Goal: Task Accomplishment & Management: Use online tool/utility

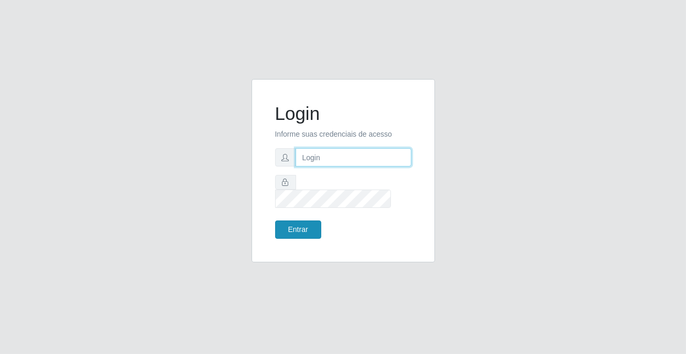
type input "[PERSON_NAME][EMAIL_ADDRESS][DOMAIN_NAME]"
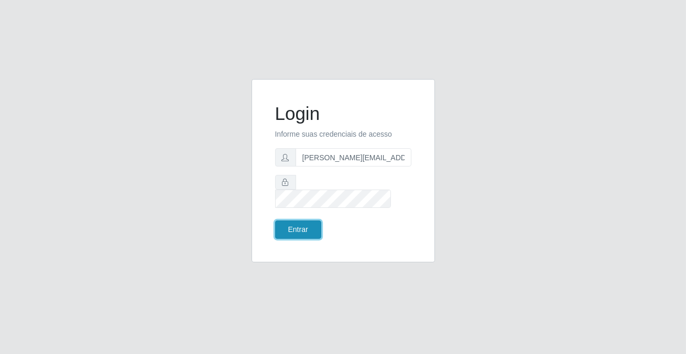
click at [299, 221] on button "Entrar" at bounding box center [298, 230] width 46 height 18
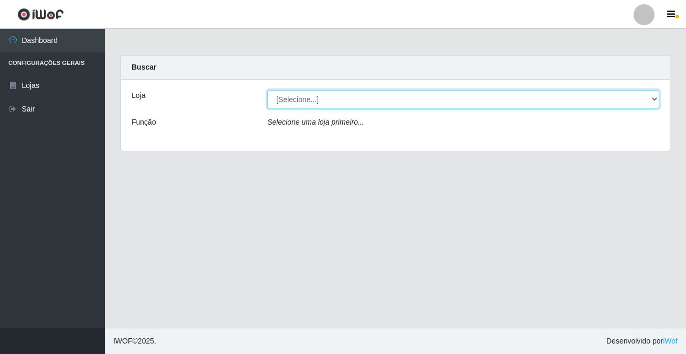
click at [302, 95] on select "[Selecione...] Rede Potiguar 2 - Macaíba" at bounding box center [463, 99] width 392 height 18
select select "101"
click at [267, 90] on select "[Selecione...] Rede Potiguar 2 - Macaíba" at bounding box center [463, 99] width 392 height 18
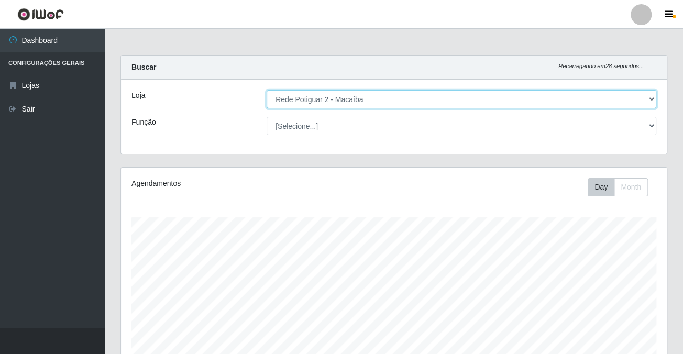
scroll to position [217, 546]
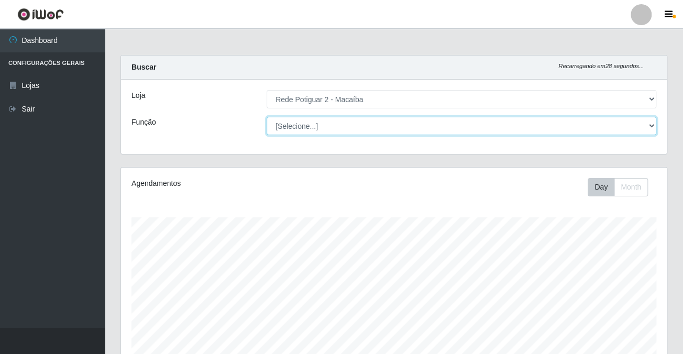
click at [304, 127] on select "[Selecione...] ASG ASG + ASG ++ Auxiliar de Estoque Balconista Embalador Reposi…" at bounding box center [462, 126] width 390 height 18
select select "1"
click at [267, 117] on select "[Selecione...] ASG ASG + ASG ++ Auxiliar de Estoque Balconista Embalador Reposi…" at bounding box center [462, 126] width 390 height 18
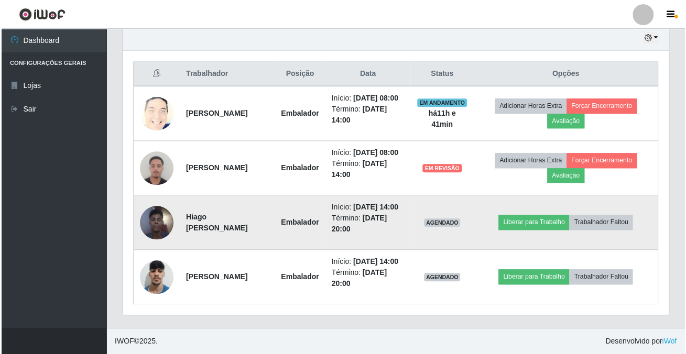
scroll to position [416, 0]
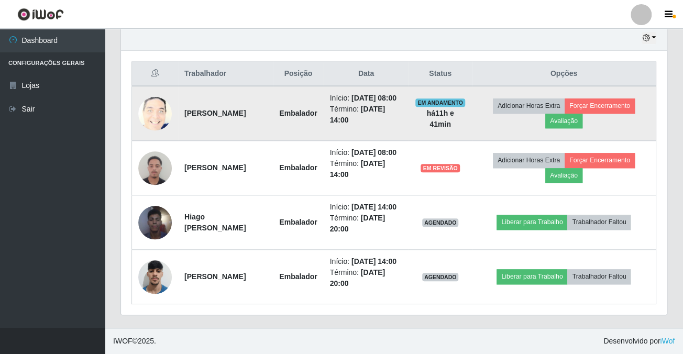
click at [161, 93] on img at bounding box center [155, 113] width 34 height 41
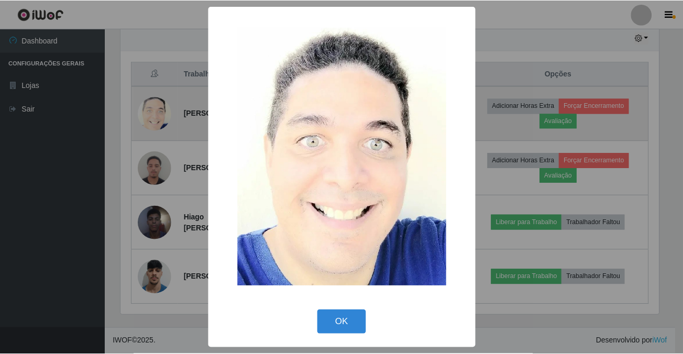
scroll to position [217, 540]
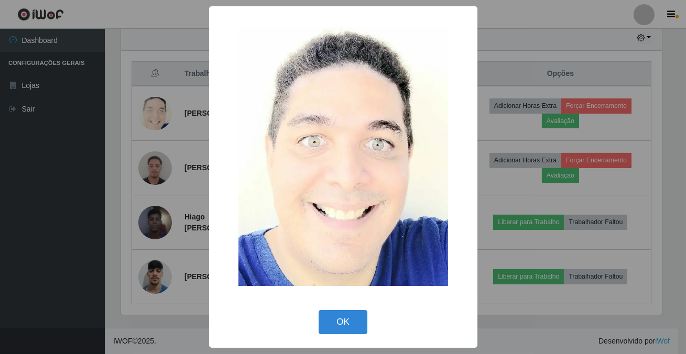
click at [352, 323] on button "OK" at bounding box center [343, 322] width 49 height 25
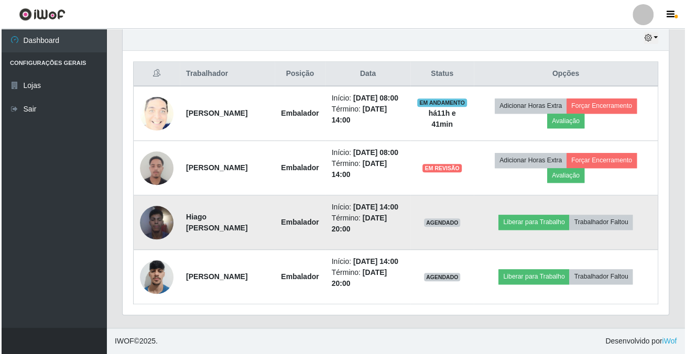
scroll to position [217, 546]
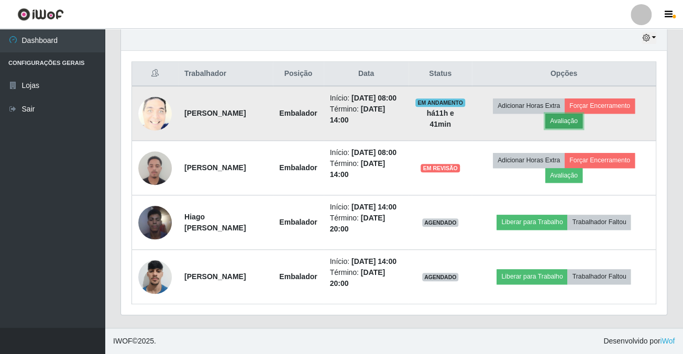
click at [582, 114] on button "Avaliação" at bounding box center [564, 121] width 37 height 15
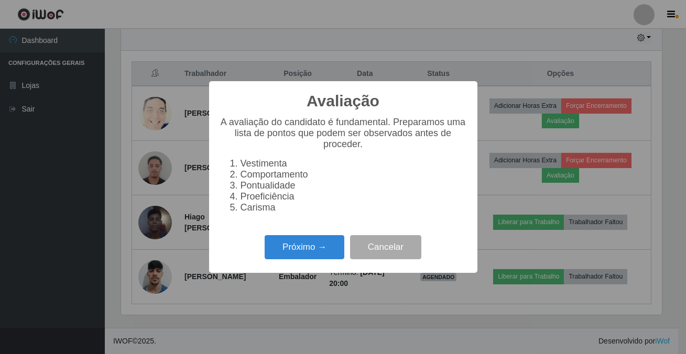
scroll to position [217, 540]
click at [315, 258] on button "Próximo →" at bounding box center [305, 247] width 80 height 25
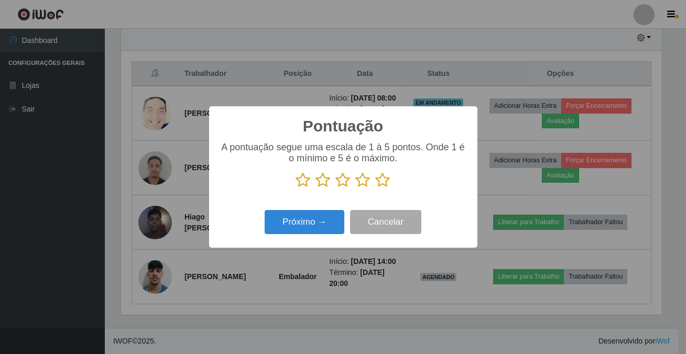
scroll to position [523823, 523499]
click at [378, 180] on icon at bounding box center [383, 180] width 15 height 16
click at [376, 188] on input "radio" at bounding box center [376, 188] width 0 height 0
click at [343, 204] on div "Pontuação × A pontuação segue uma escala de 1 à 5 pontos. Onde 1 é o mínimo e 5…" at bounding box center [343, 176] width 268 height 141
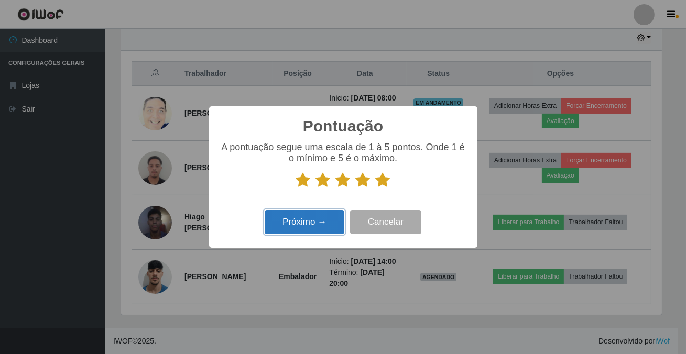
click at [326, 213] on button "Próximo →" at bounding box center [305, 222] width 80 height 25
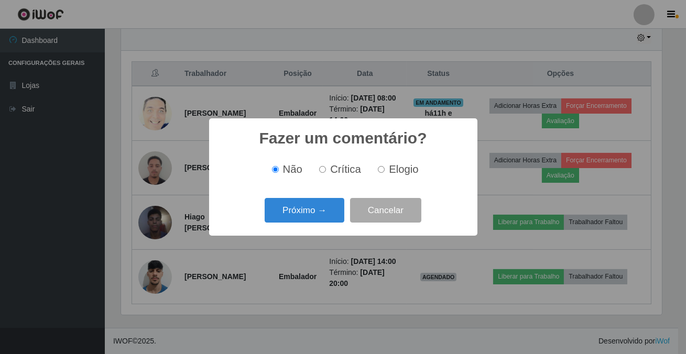
click at [326, 213] on button "Próximo →" at bounding box center [305, 210] width 80 height 25
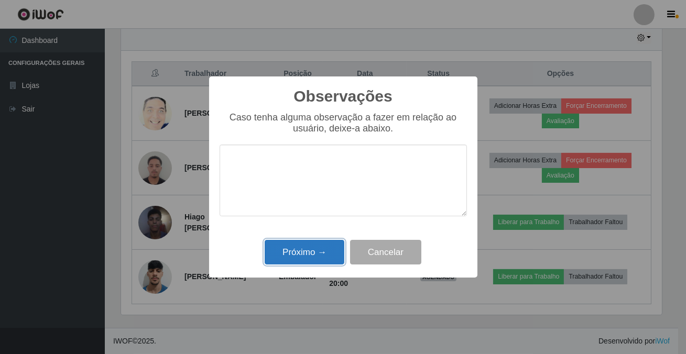
click at [319, 246] on button "Próximo →" at bounding box center [305, 252] width 80 height 25
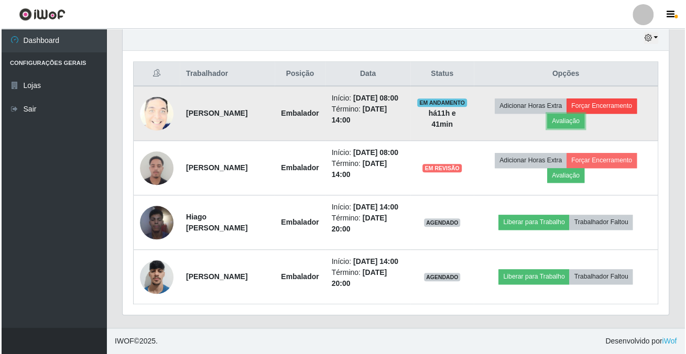
scroll to position [217, 546]
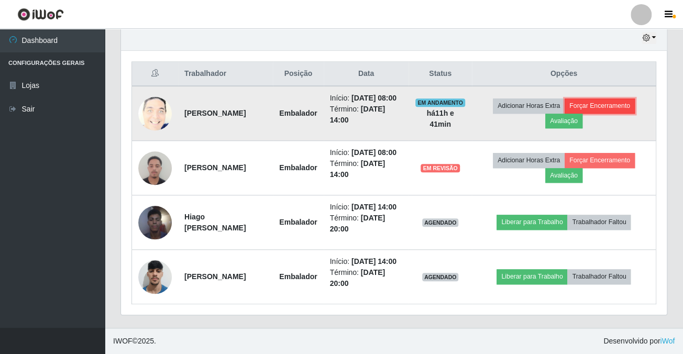
click at [635, 99] on button "Forçar Encerramento" at bounding box center [600, 106] width 70 height 15
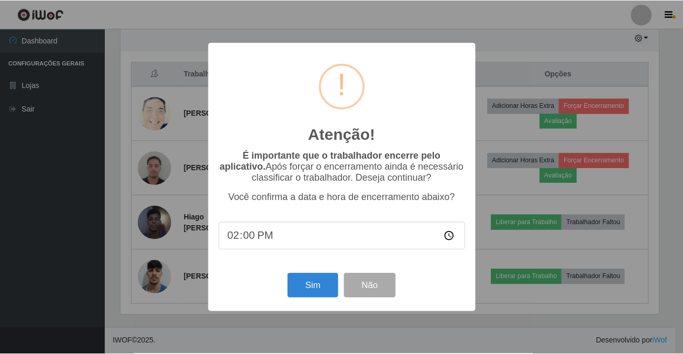
scroll to position [217, 540]
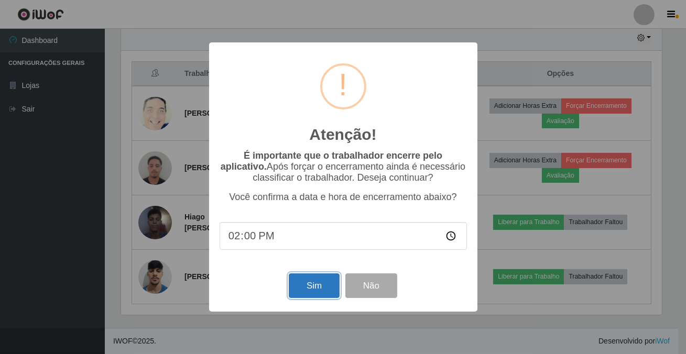
click at [312, 288] on button "Sim" at bounding box center [314, 286] width 51 height 25
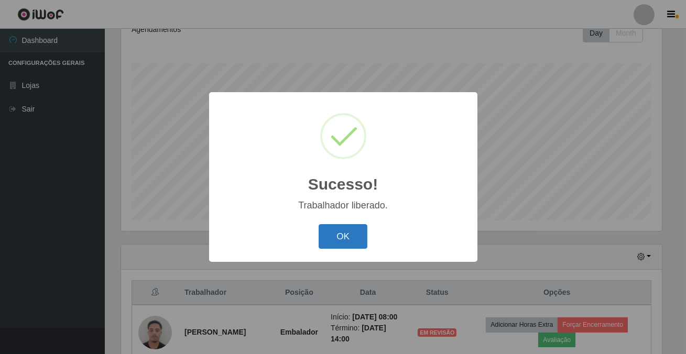
click at [351, 235] on button "OK" at bounding box center [343, 236] width 49 height 25
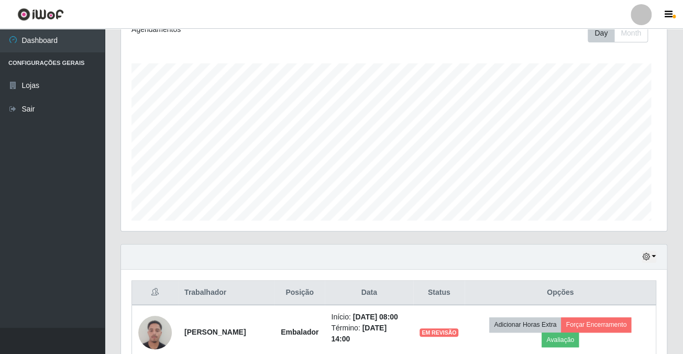
scroll to position [318, 0]
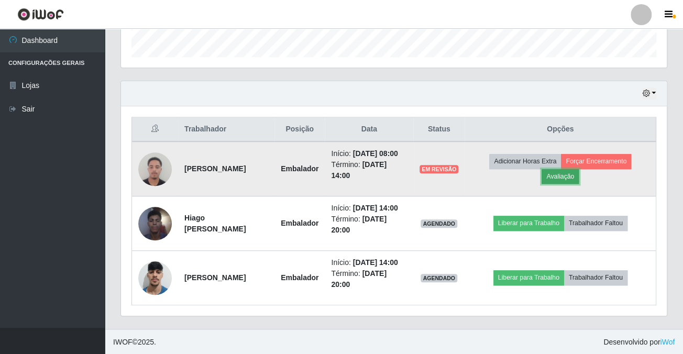
click at [575, 175] on button "Avaliação" at bounding box center [560, 176] width 37 height 15
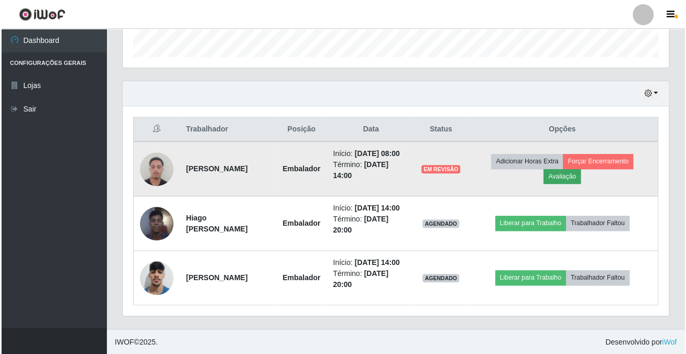
scroll to position [217, 540]
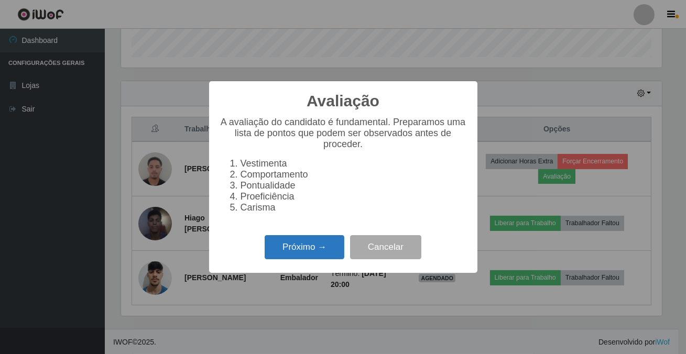
click at [327, 257] on button "Próximo →" at bounding box center [305, 247] width 80 height 25
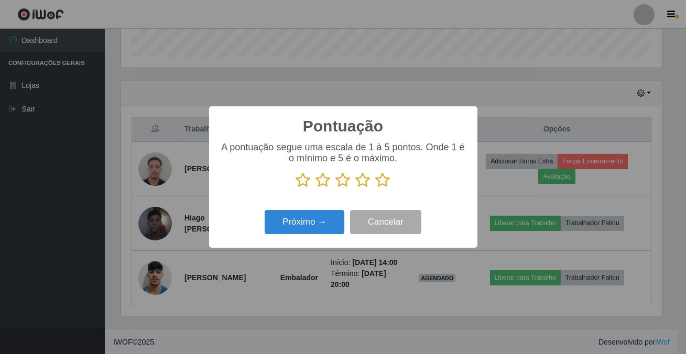
scroll to position [523823, 523499]
click at [387, 178] on icon at bounding box center [383, 180] width 15 height 16
click at [376, 188] on input "radio" at bounding box center [376, 188] width 0 height 0
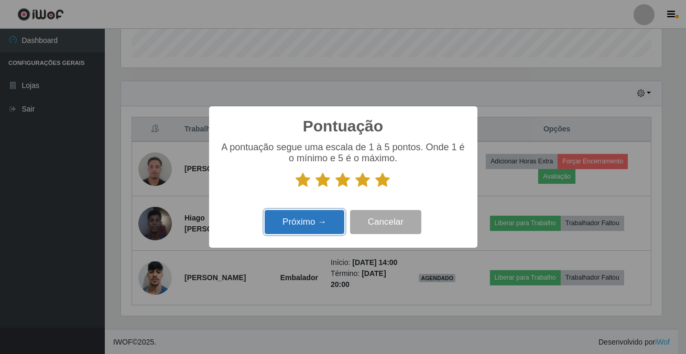
click at [323, 221] on button "Próximo →" at bounding box center [305, 222] width 80 height 25
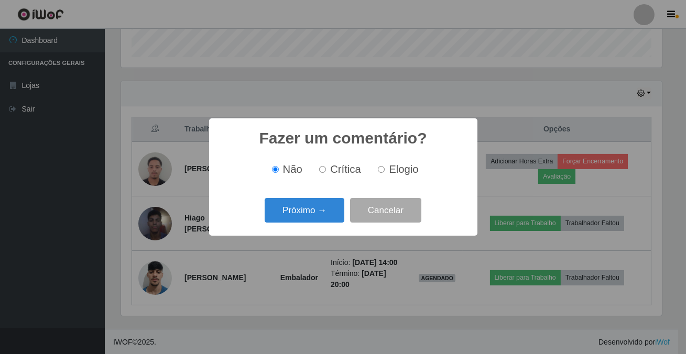
click at [323, 221] on button "Próximo →" at bounding box center [305, 210] width 80 height 25
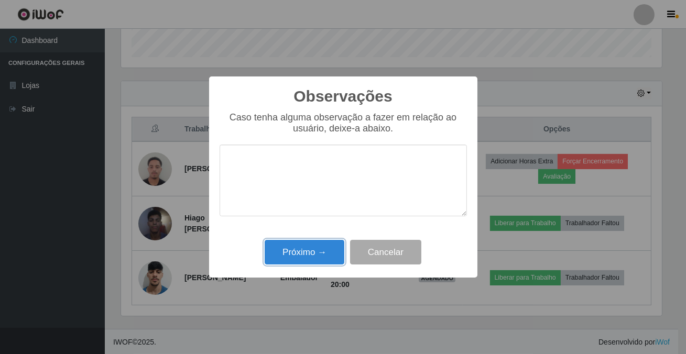
drag, startPoint x: 321, startPoint y: 256, endPoint x: 346, endPoint y: 237, distance: 31.0
click at [330, 247] on button "Próximo →" at bounding box center [305, 252] width 80 height 25
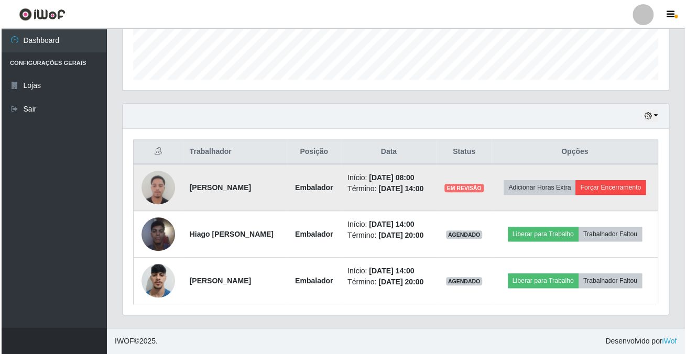
scroll to position [0, 0]
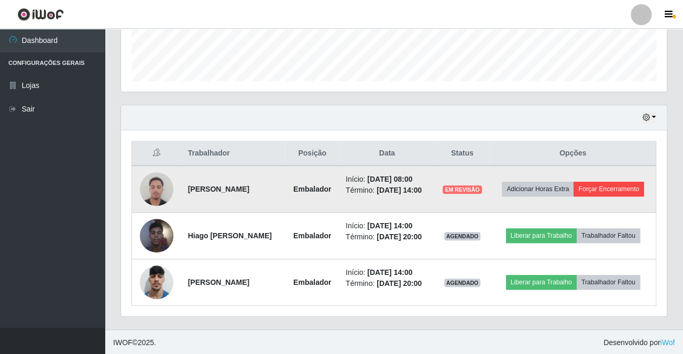
click at [591, 162] on th "Opções" at bounding box center [573, 153] width 166 height 25
click at [616, 189] on button "Forçar Encerramento" at bounding box center [609, 189] width 70 height 15
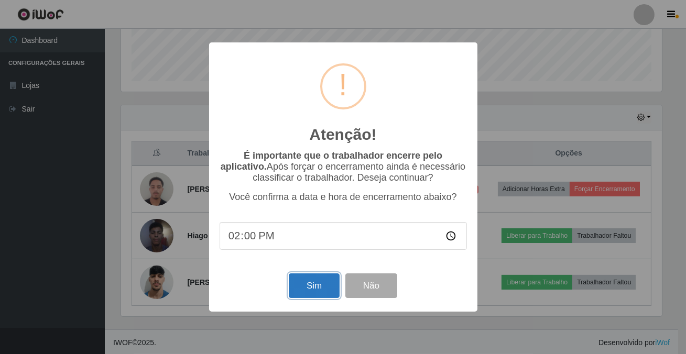
click at [311, 286] on button "Sim" at bounding box center [314, 286] width 51 height 25
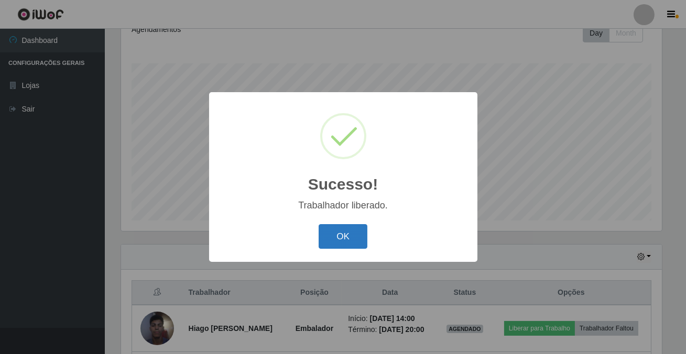
click at [332, 228] on button "OK" at bounding box center [343, 236] width 49 height 25
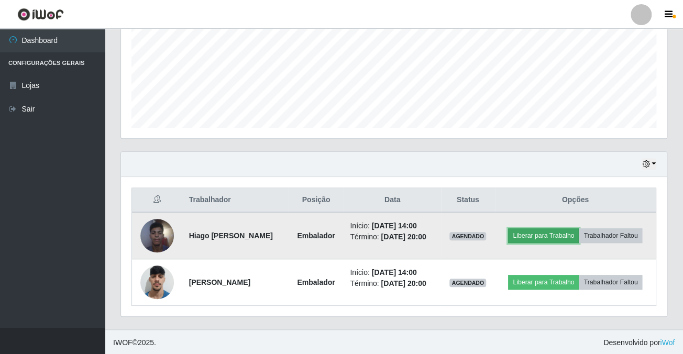
click at [568, 237] on button "Liberar para Trabalho" at bounding box center [543, 235] width 71 height 15
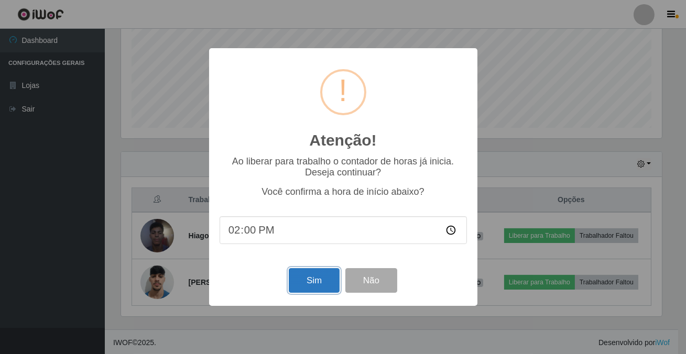
click at [315, 285] on button "Sim" at bounding box center [314, 280] width 51 height 25
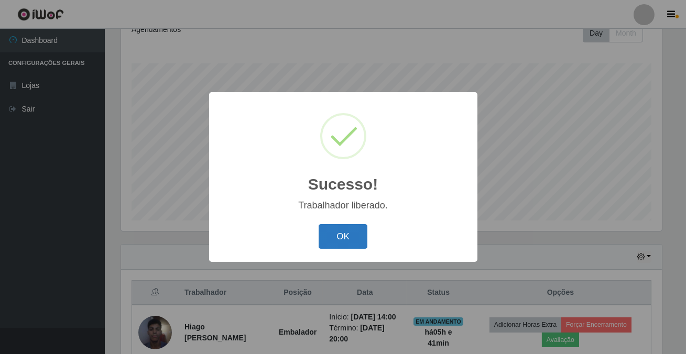
click at [362, 246] on button "OK" at bounding box center [343, 236] width 49 height 25
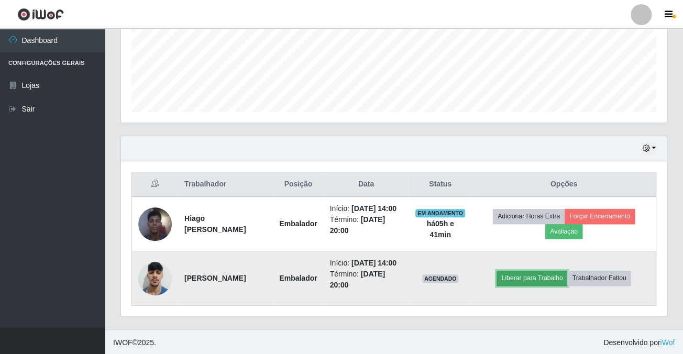
click at [533, 277] on button "Liberar para Trabalho" at bounding box center [532, 278] width 71 height 15
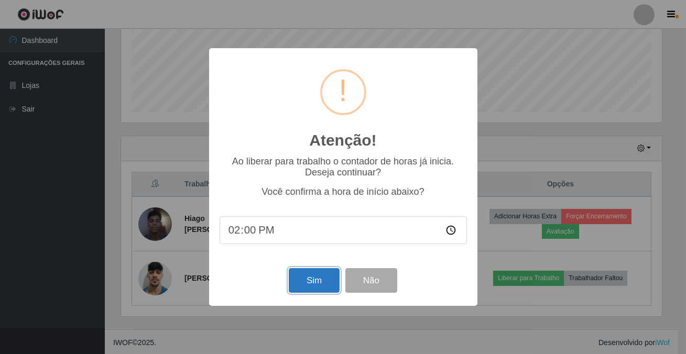
click at [322, 288] on button "Sim" at bounding box center [314, 280] width 51 height 25
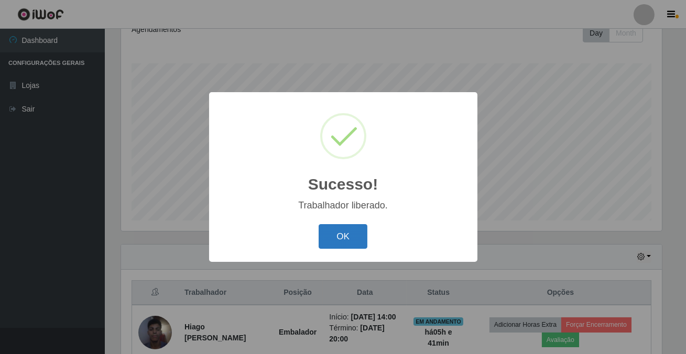
click at [356, 244] on button "OK" at bounding box center [343, 236] width 49 height 25
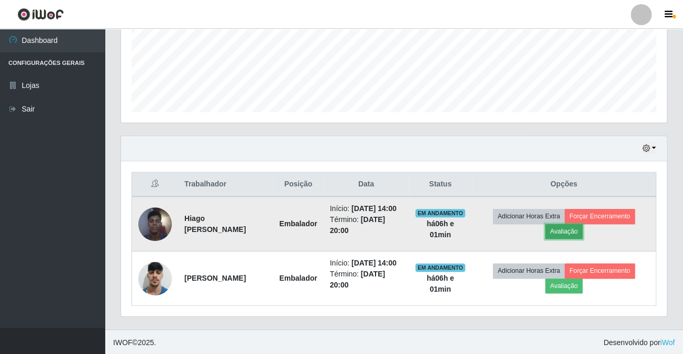
click at [574, 230] on button "Avaliação" at bounding box center [564, 231] width 37 height 15
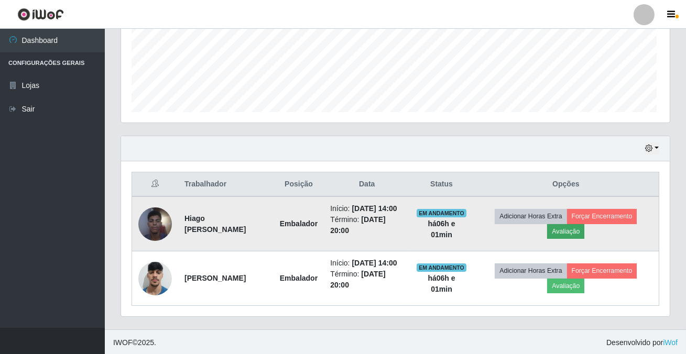
scroll to position [217, 540]
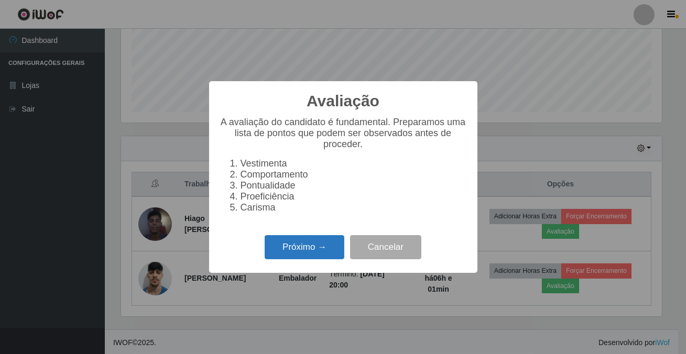
click at [310, 247] on button "Próximo →" at bounding box center [305, 247] width 80 height 25
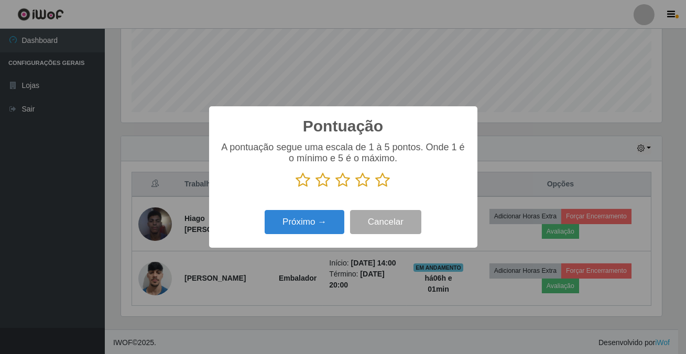
scroll to position [523823, 523499]
click at [378, 186] on icon at bounding box center [383, 180] width 15 height 16
click at [376, 188] on input "radio" at bounding box center [376, 188] width 0 height 0
click at [333, 209] on div "Pontuação × A pontuação segue uma escala de 1 à 5 pontos. Onde 1 é o mínimo e 5…" at bounding box center [343, 176] width 268 height 141
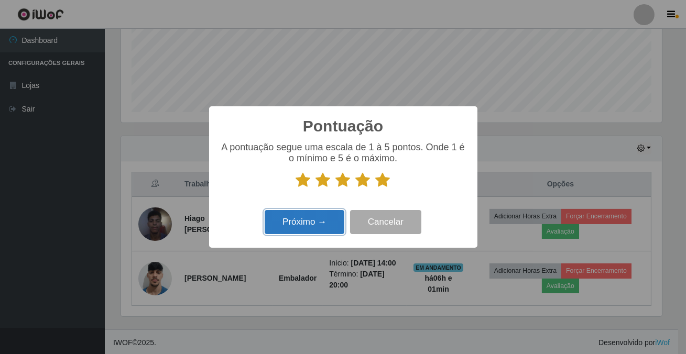
click at [330, 214] on button "Próximo →" at bounding box center [305, 222] width 80 height 25
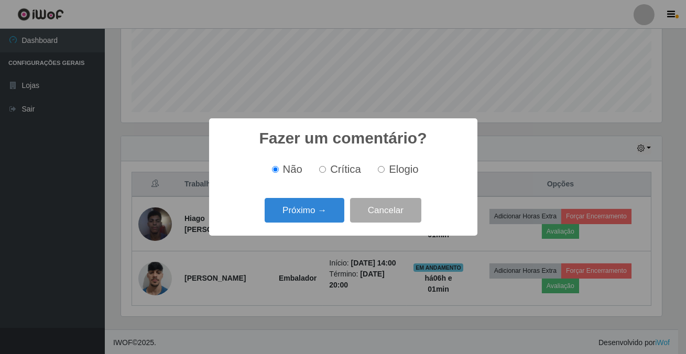
click at [330, 214] on button "Próximo →" at bounding box center [305, 210] width 80 height 25
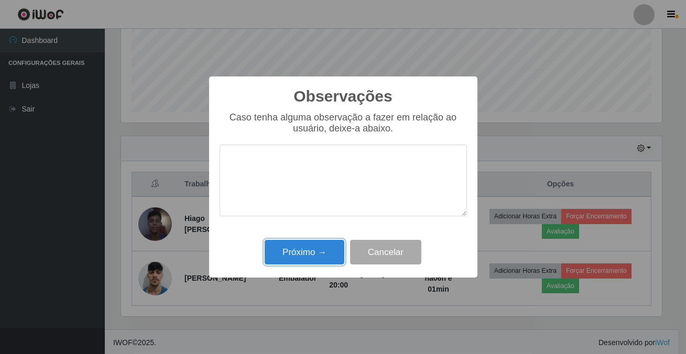
drag, startPoint x: 324, startPoint y: 260, endPoint x: 330, endPoint y: 256, distance: 7.4
click at [325, 260] on button "Próximo →" at bounding box center [305, 252] width 80 height 25
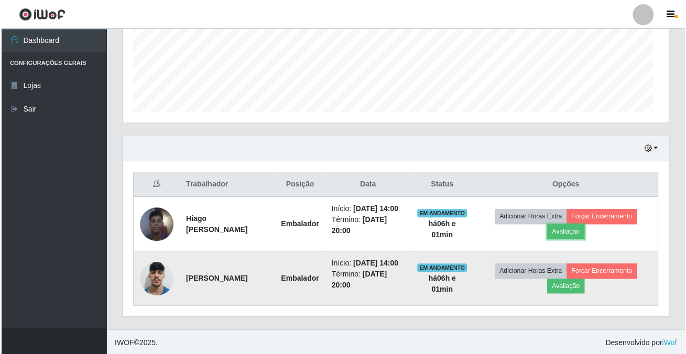
scroll to position [217, 546]
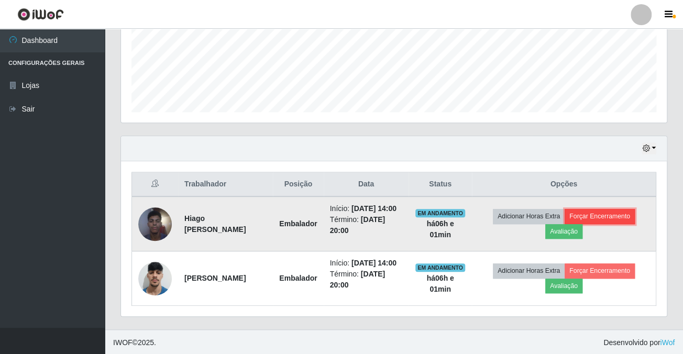
click at [625, 217] on button "Forçar Encerramento" at bounding box center [600, 216] width 70 height 15
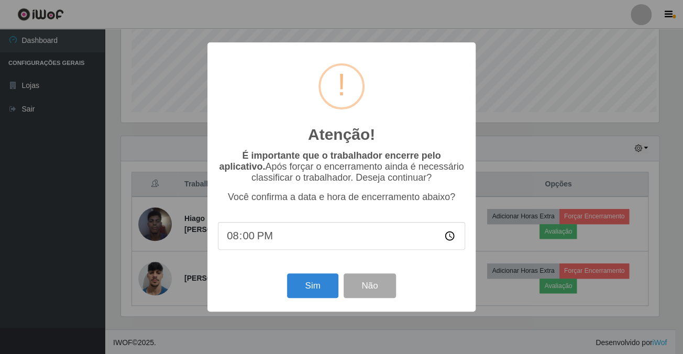
scroll to position [217, 540]
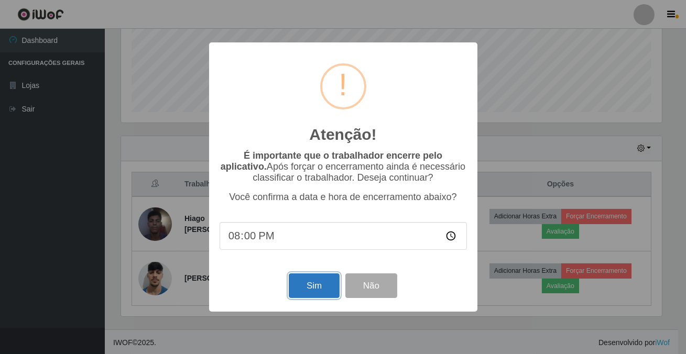
click at [315, 280] on button "Sim" at bounding box center [314, 286] width 51 height 25
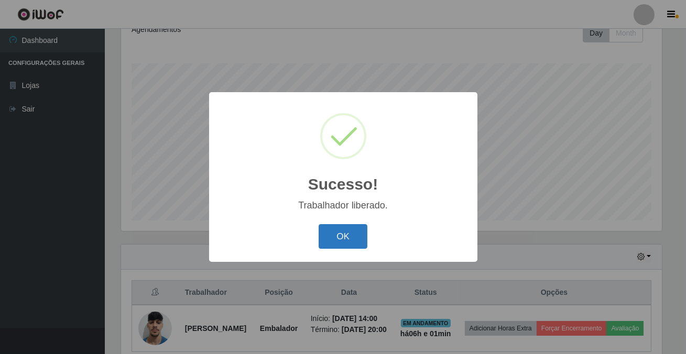
click at [354, 236] on button "OK" at bounding box center [343, 236] width 49 height 25
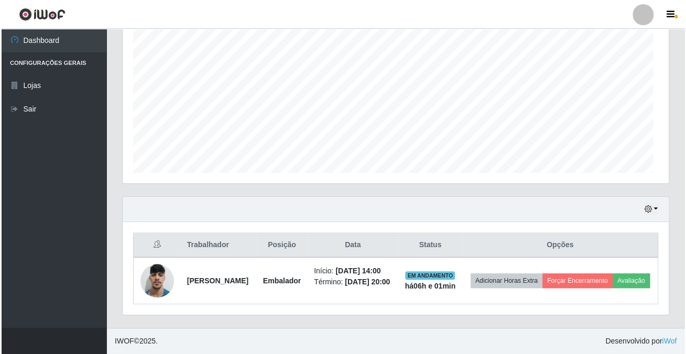
scroll to position [217, 546]
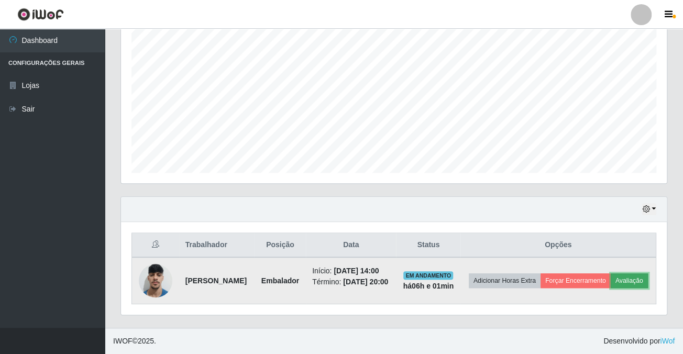
click at [611, 279] on button "Avaliação" at bounding box center [629, 281] width 37 height 15
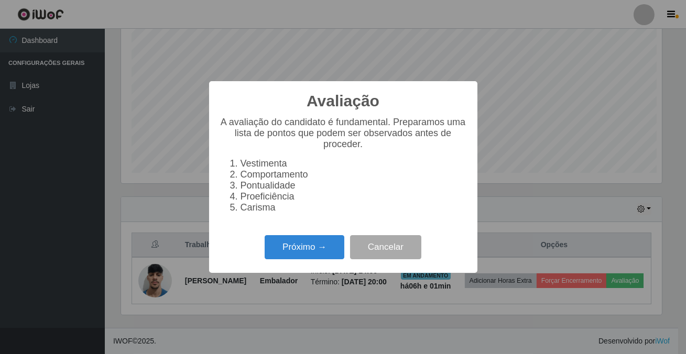
scroll to position [217, 540]
click at [321, 251] on button "Próximo →" at bounding box center [305, 247] width 80 height 25
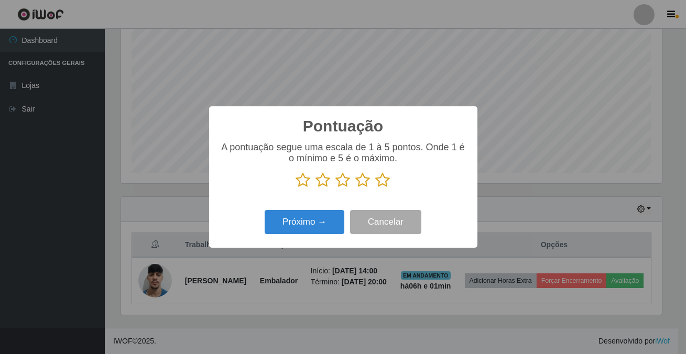
click at [383, 183] on icon at bounding box center [383, 180] width 15 height 16
click at [376, 188] on input "radio" at bounding box center [376, 188] width 0 height 0
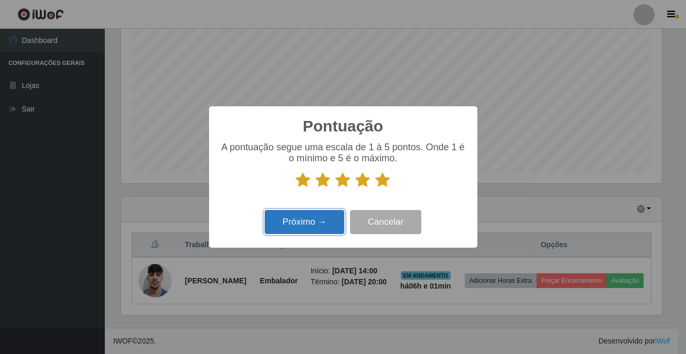
click at [299, 225] on button "Próximo →" at bounding box center [305, 222] width 80 height 25
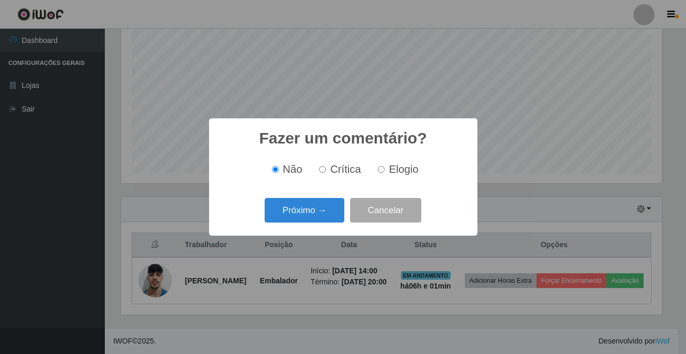
click at [299, 225] on div "Próximo → Cancelar" at bounding box center [343, 210] width 247 height 30
click at [300, 217] on button "Próximo →" at bounding box center [305, 210] width 80 height 25
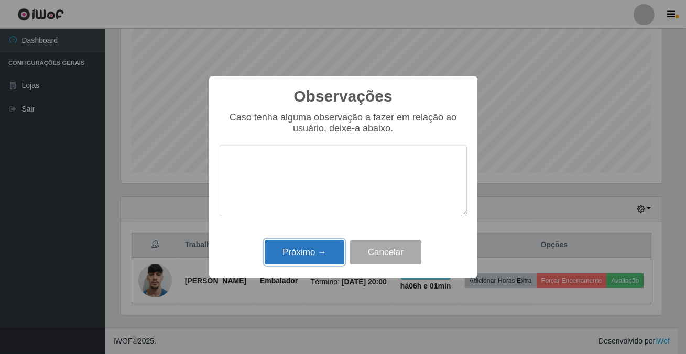
click at [312, 255] on button "Próximo →" at bounding box center [305, 252] width 80 height 25
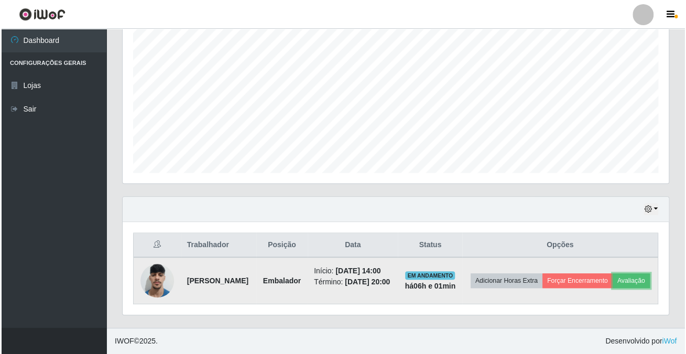
scroll to position [217, 546]
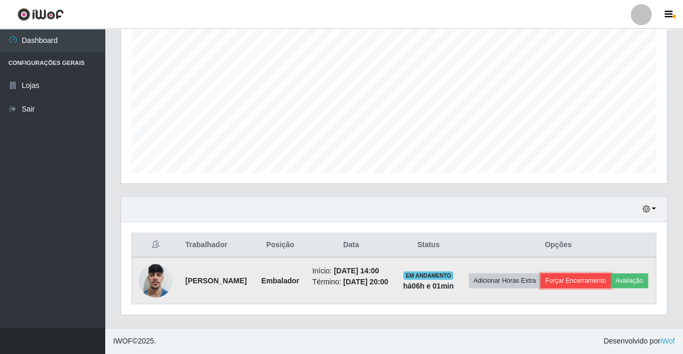
click at [591, 274] on button "Forçar Encerramento" at bounding box center [576, 281] width 70 height 15
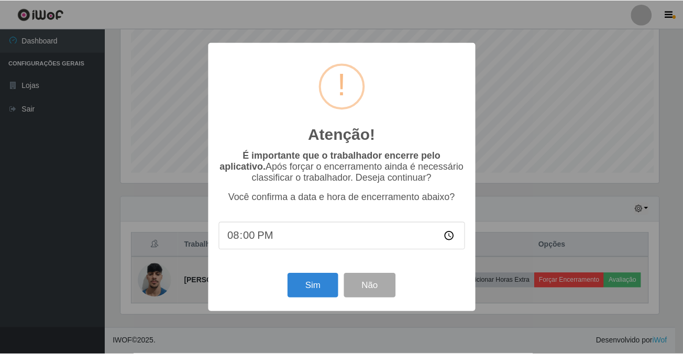
scroll to position [217, 540]
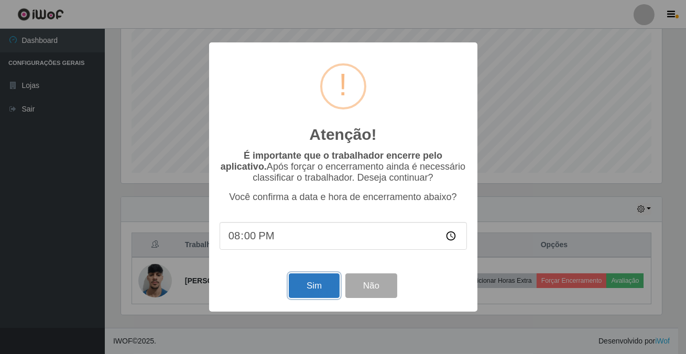
click at [305, 291] on button "Sim" at bounding box center [314, 286] width 51 height 25
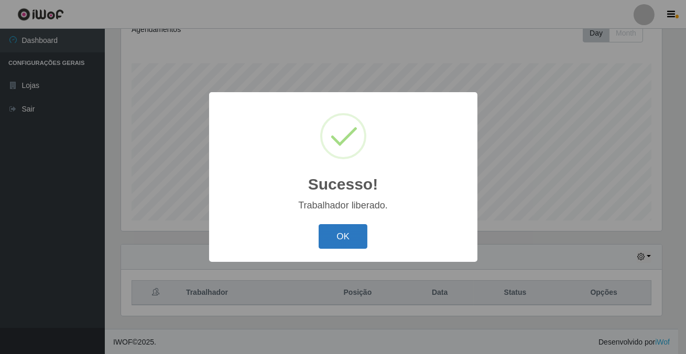
click at [348, 230] on button "OK" at bounding box center [343, 236] width 49 height 25
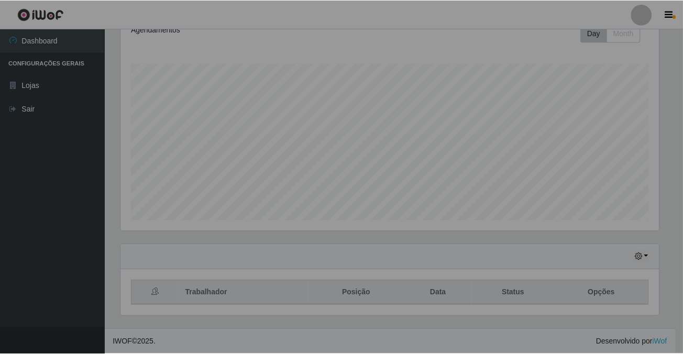
scroll to position [523823, 523495]
